Goal: Information Seeking & Learning: Learn about a topic

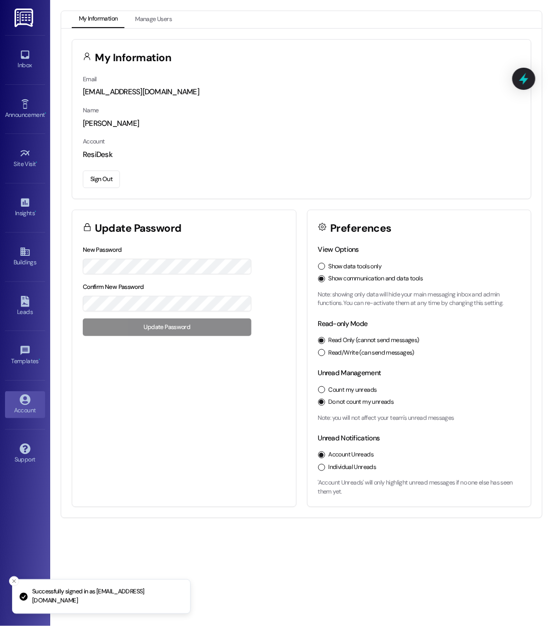
click at [324, 259] on div "View Options Show data tools only Show communication and data tools Note: showi…" at bounding box center [419, 275] width 203 height 63
click at [321, 270] on div "Show data tools only" at bounding box center [419, 266] width 203 height 9
click at [321, 265] on button "Show data tools only" at bounding box center [321, 266] width 7 height 7
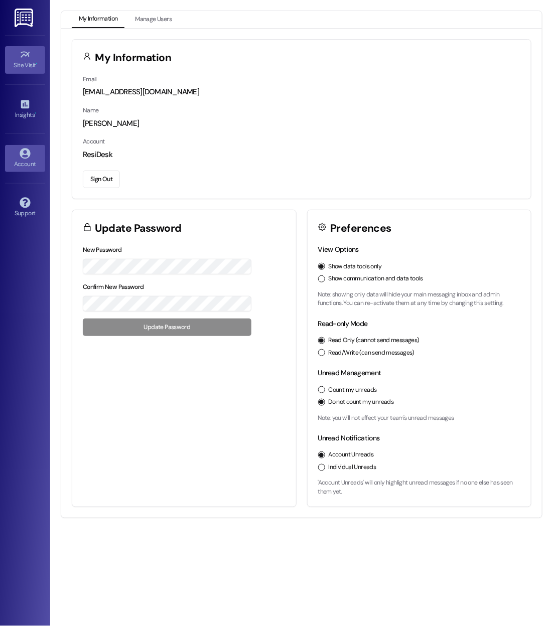
click at [31, 66] on div "Site Visit •" at bounding box center [25, 65] width 50 height 10
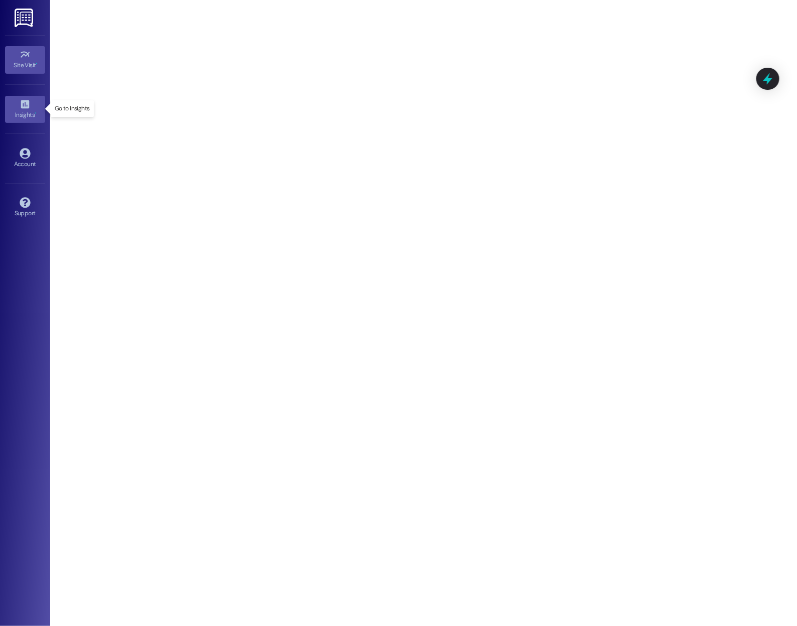
click at [26, 107] on icon at bounding box center [25, 104] width 9 height 9
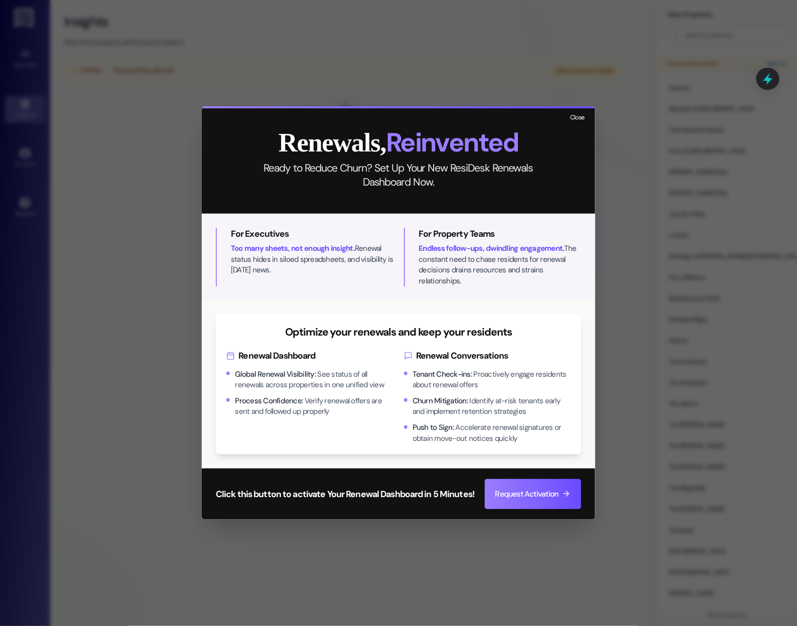
click at [583, 123] on button "Close" at bounding box center [578, 118] width 22 height 13
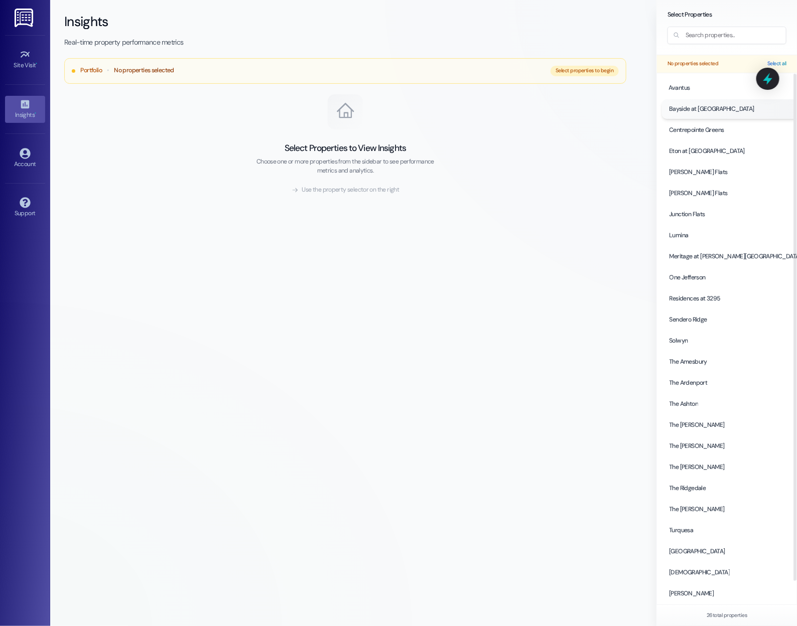
click at [690, 112] on span "Bayside at [GEOGRAPHIC_DATA]" at bounding box center [711, 108] width 85 height 9
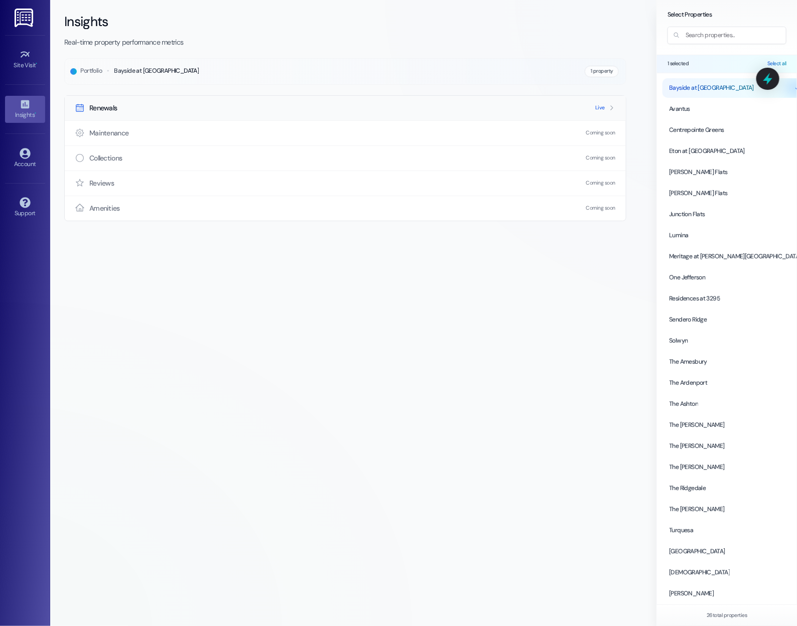
click at [565, 111] on div "Renewals Live" at bounding box center [345, 108] width 561 height 25
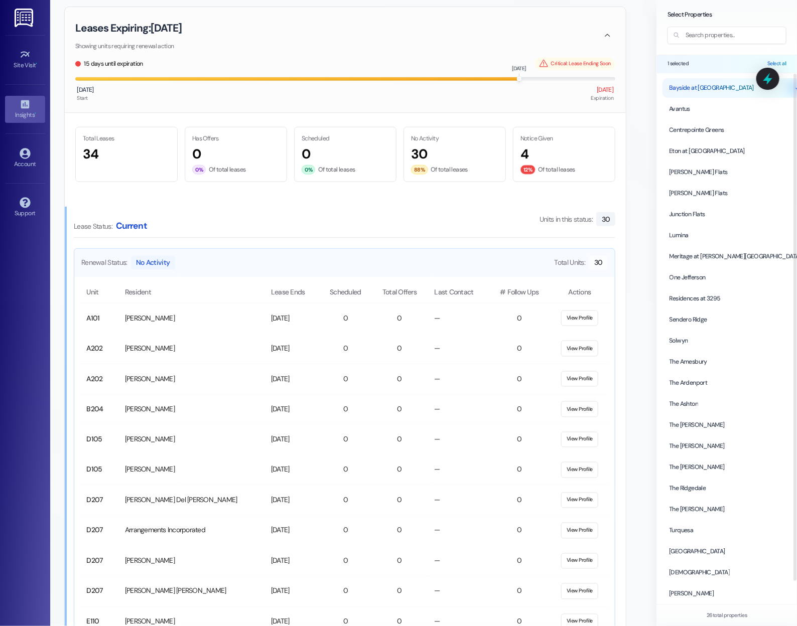
scroll to position [373, 0]
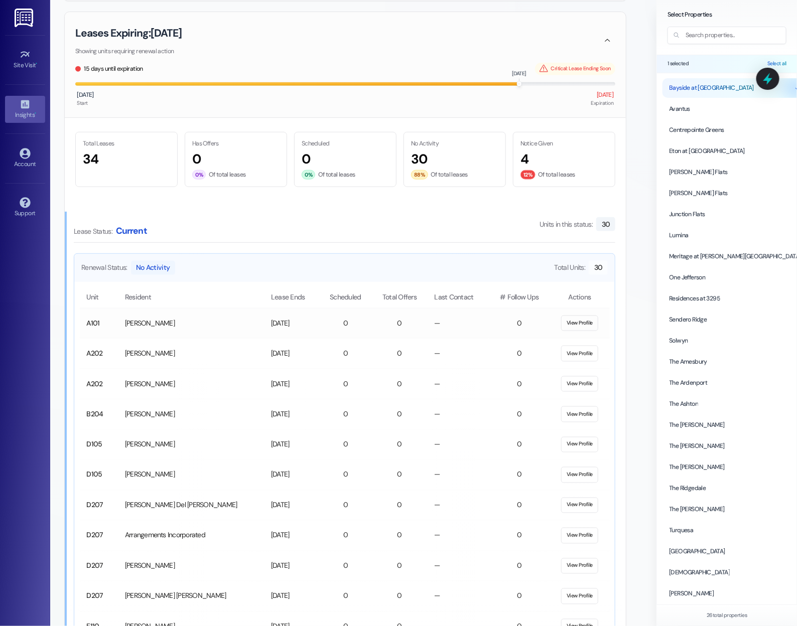
click at [584, 324] on button "View Profile" at bounding box center [580, 324] width 38 height 16
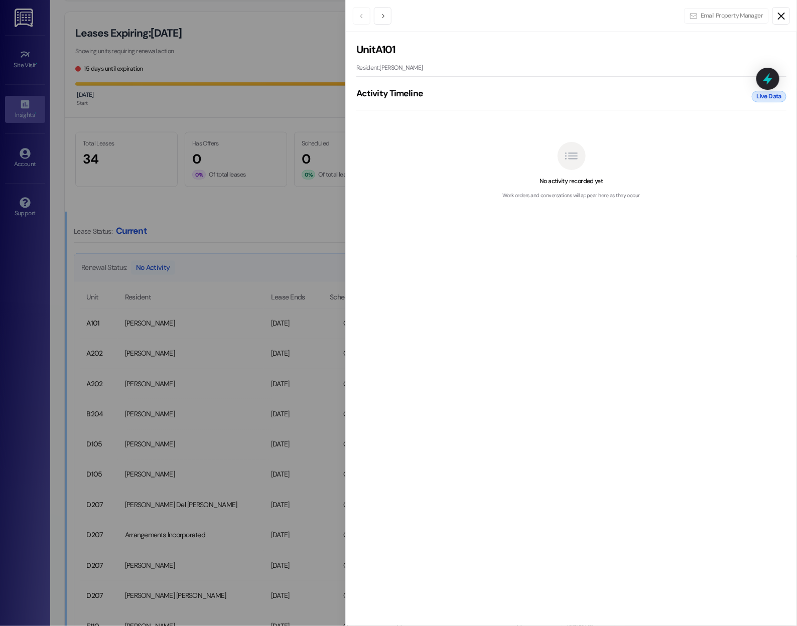
click at [780, 10] on icon "Close" at bounding box center [781, 16] width 12 height 12
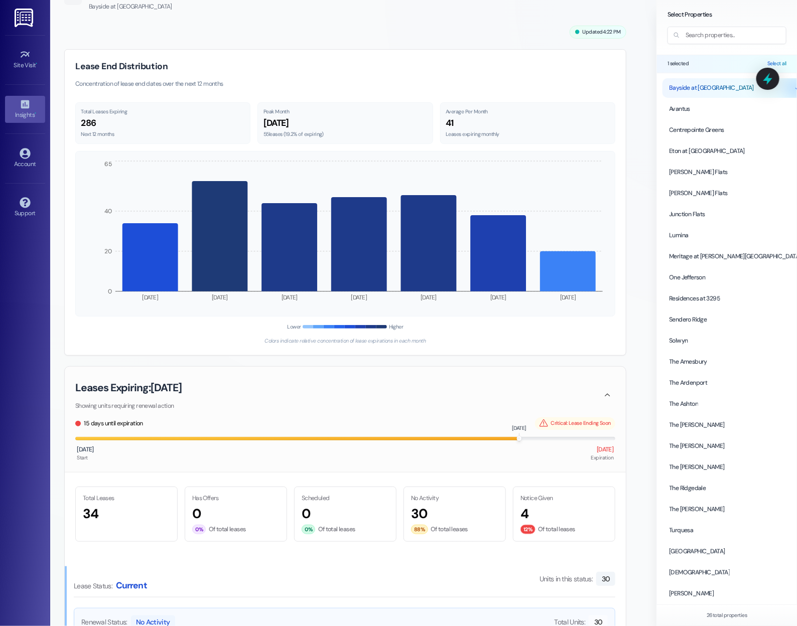
scroll to position [0, 0]
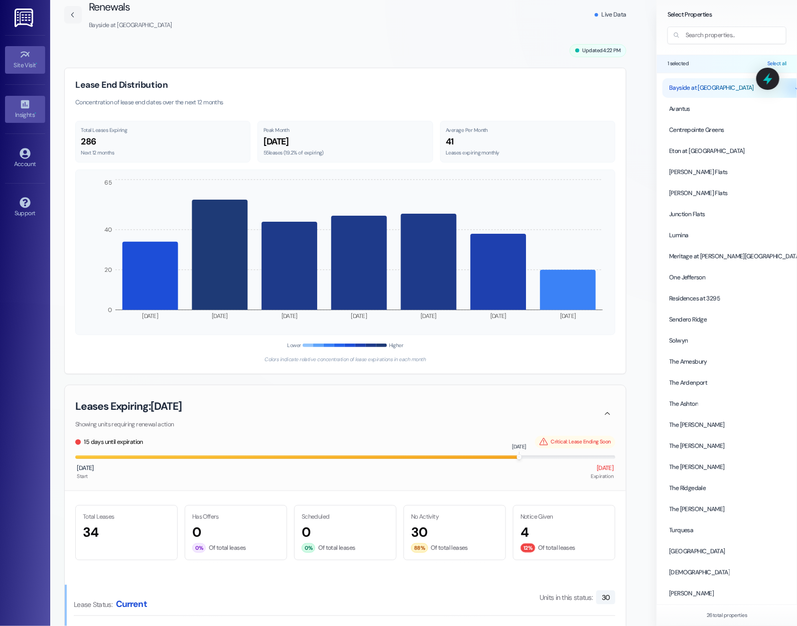
click at [16, 58] on link "Site Visit •" at bounding box center [25, 59] width 40 height 27
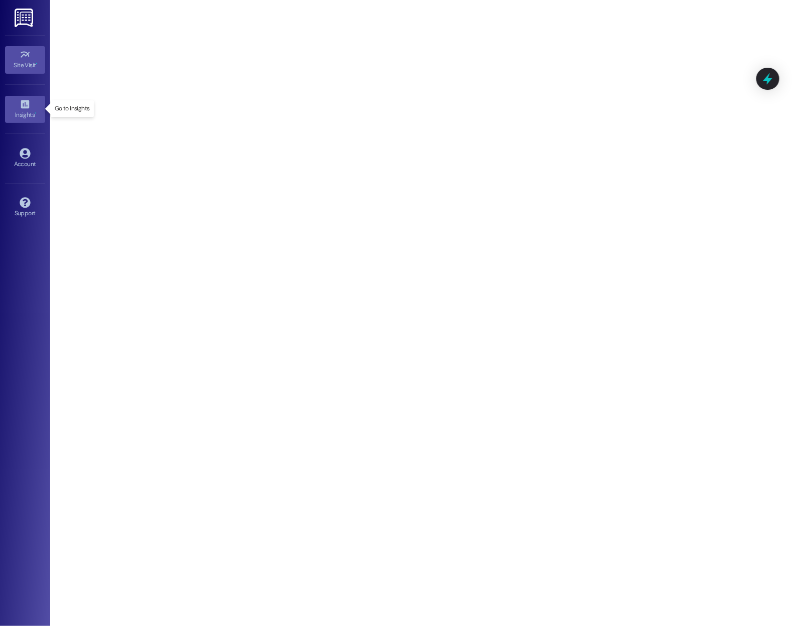
click at [27, 110] on div "Insights •" at bounding box center [25, 115] width 50 height 10
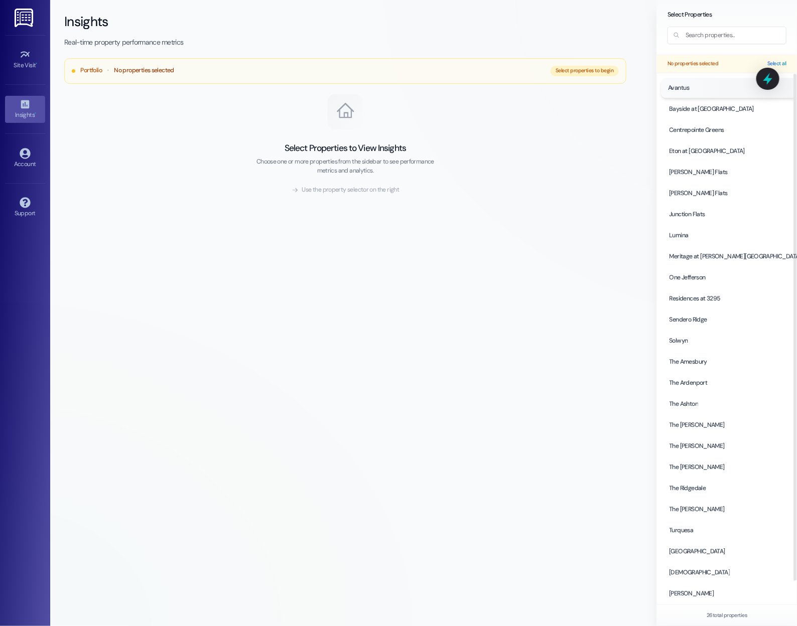
click at [689, 87] on span "Avantus" at bounding box center [679, 87] width 22 height 9
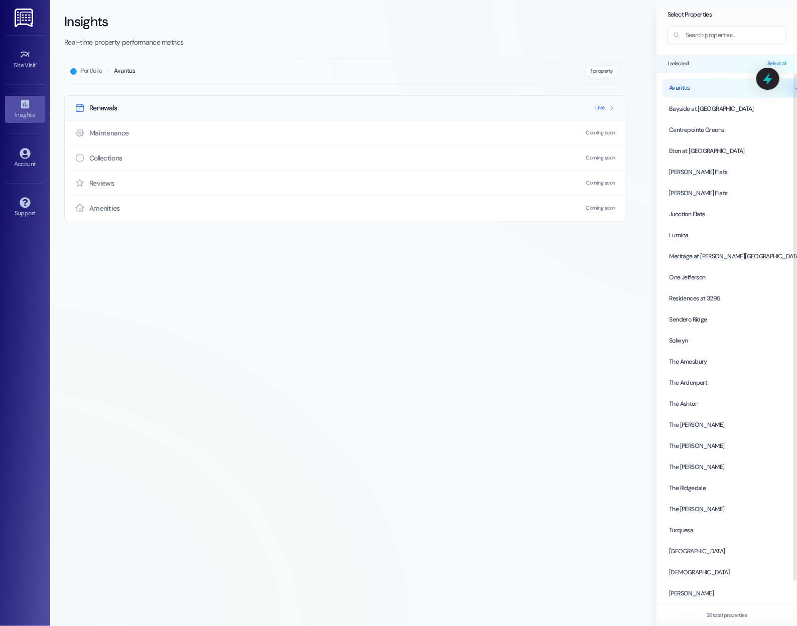
click at [616, 107] on div "Renewals Live" at bounding box center [345, 108] width 561 height 25
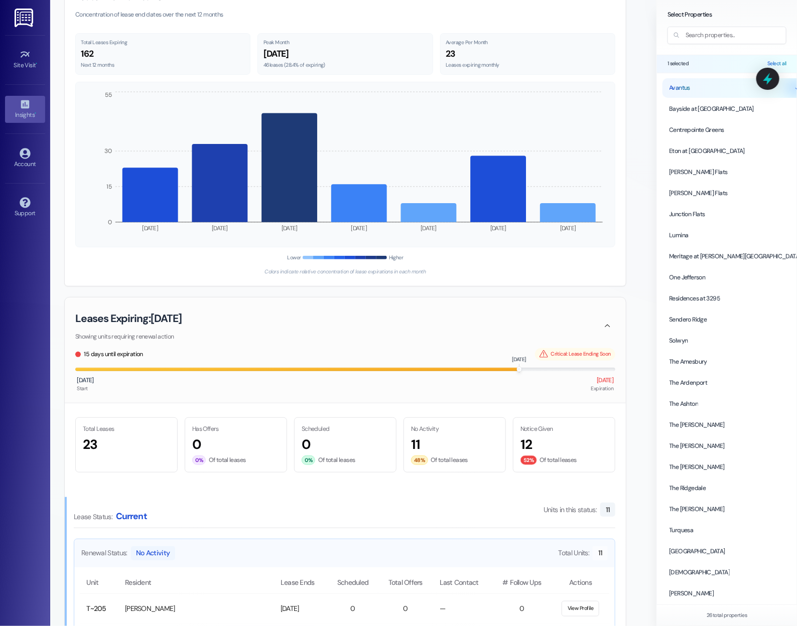
scroll to position [74, 0]
